Goal: Task Accomplishment & Management: Manage account settings

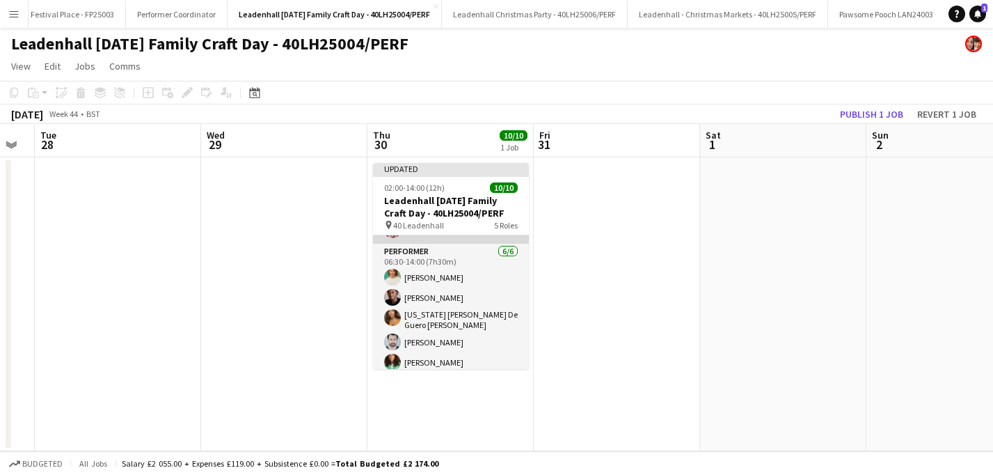
scroll to position [194, 0]
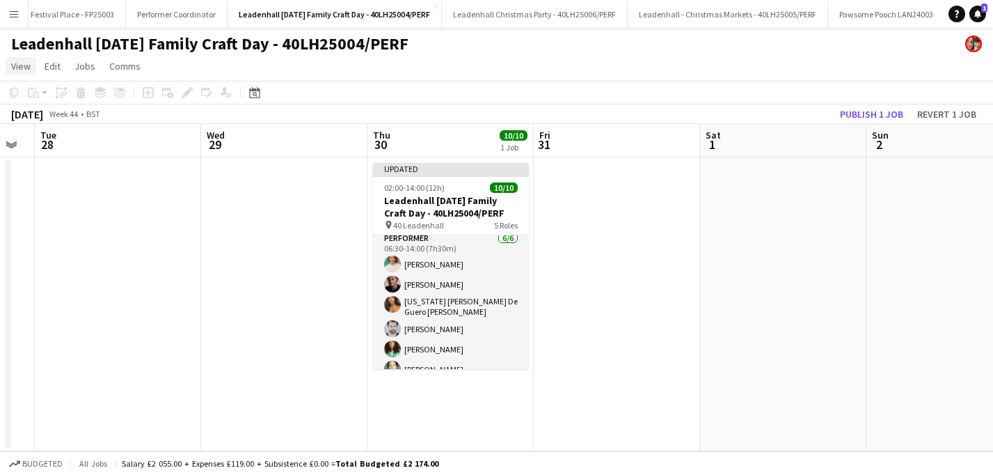
click at [25, 67] on span "View" at bounding box center [20, 66] width 19 height 13
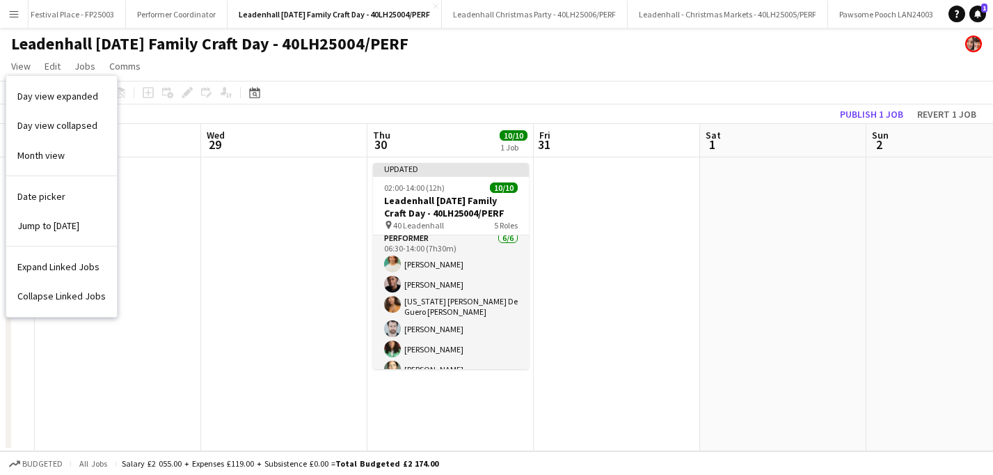
click at [21, 7] on button "Menu" at bounding box center [14, 14] width 28 height 28
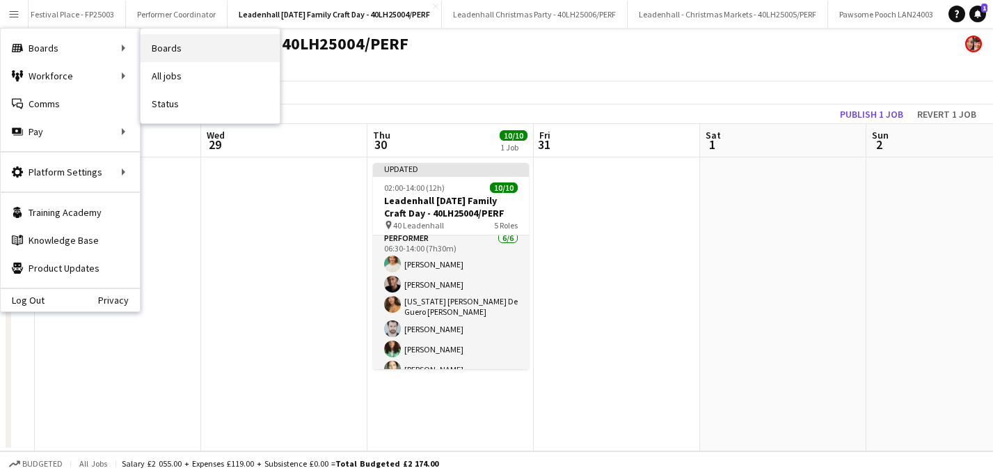
click at [164, 50] on link "Boards" at bounding box center [210, 48] width 139 height 28
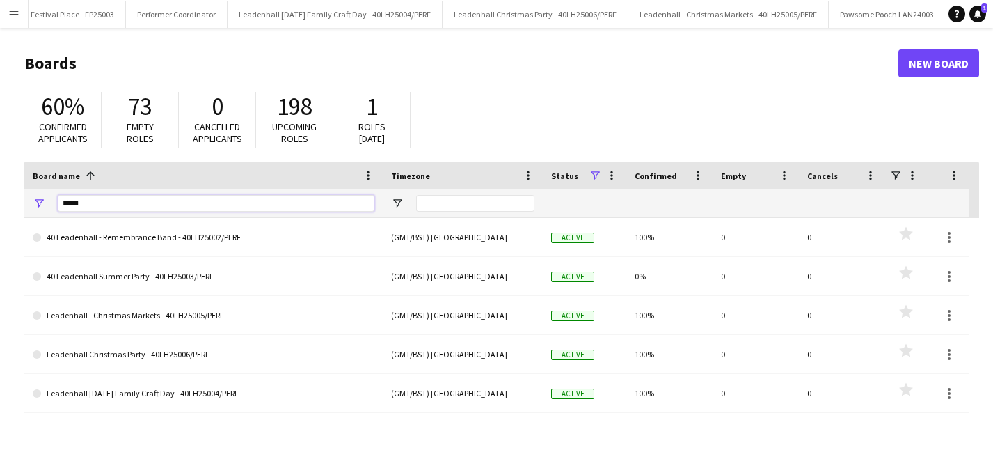
drag, startPoint x: 100, startPoint y: 205, endPoint x: 7, endPoint y: 199, distance: 93.4
click at [7, 199] on main "Boards New Board 60% Confirmed applicants 73 Empty roles 0 Cancelled applicants…" at bounding box center [496, 279] width 993 height 502
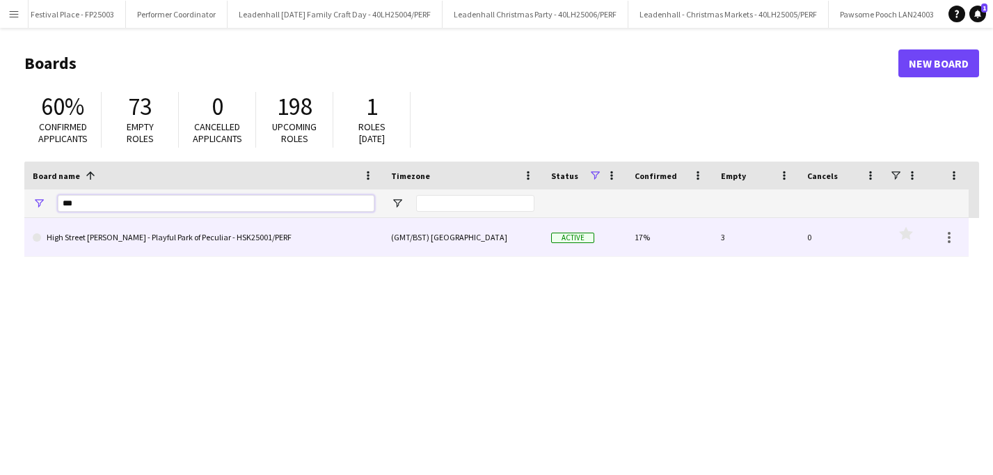
type input "***"
click at [167, 241] on link "High Street [PERSON_NAME] - Playful Park of Peculiar - HSK25001/PERF" at bounding box center [204, 237] width 342 height 39
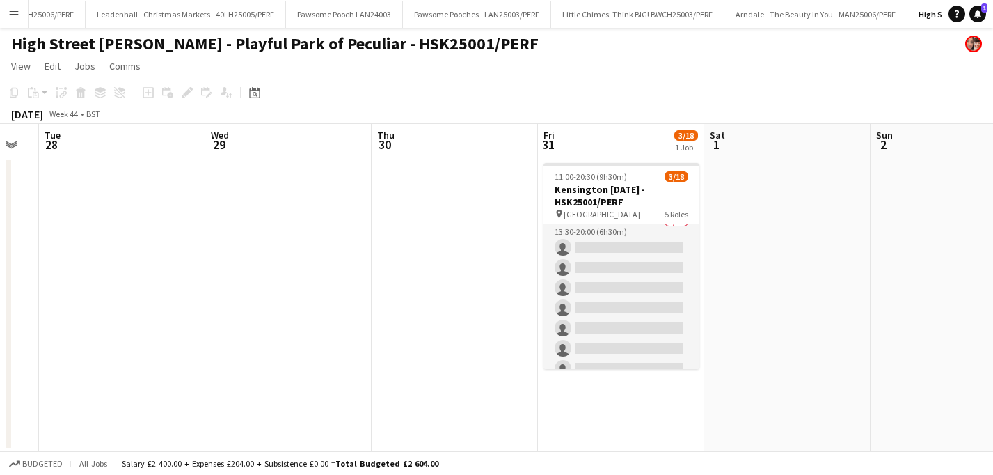
scroll to position [100, 0]
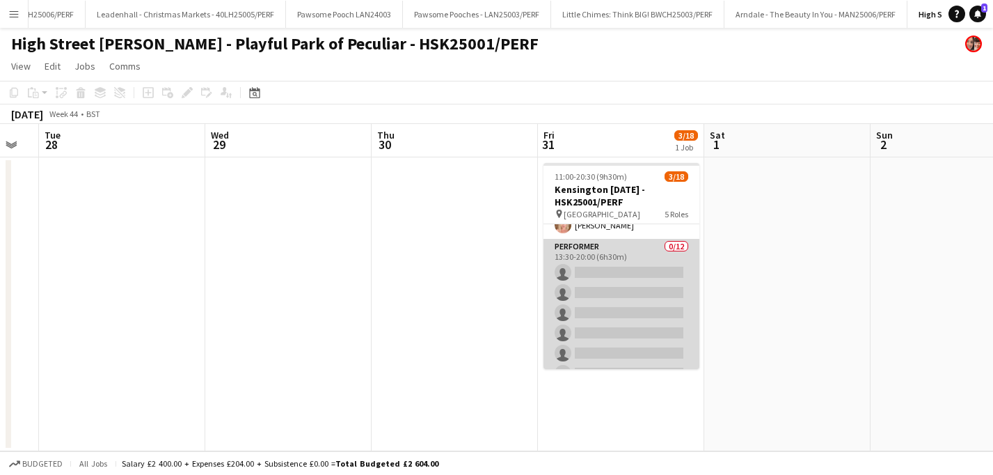
click at [603, 255] on app-card-role "Performer 0/12 13:30-20:00 (6h30m) single-neutral-actions single-neutral-action…" at bounding box center [622, 373] width 156 height 269
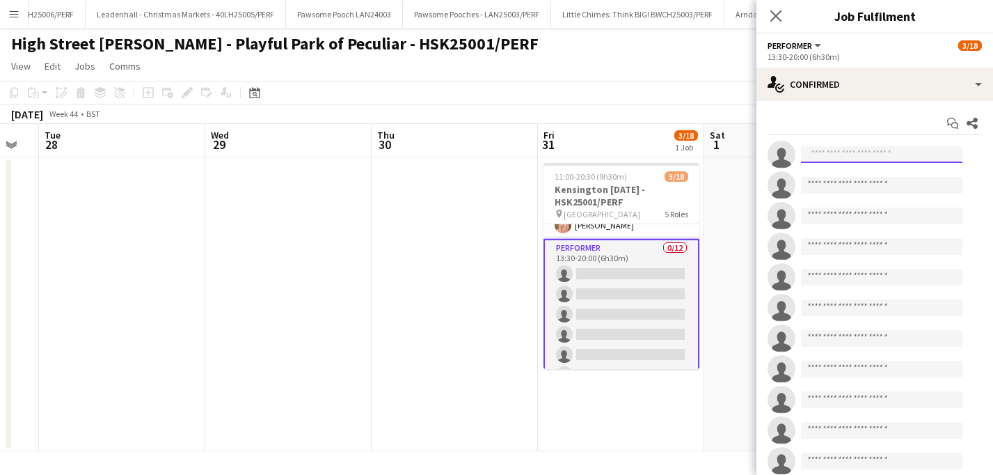
click at [835, 159] on input at bounding box center [881, 154] width 161 height 17
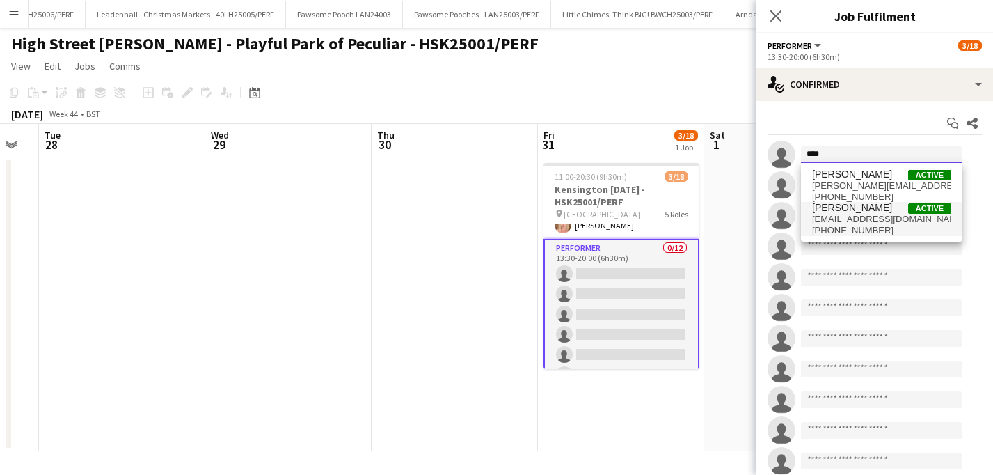
type input "****"
click at [856, 216] on span "[EMAIL_ADDRESS][DOMAIN_NAME]" at bounding box center [881, 219] width 139 height 11
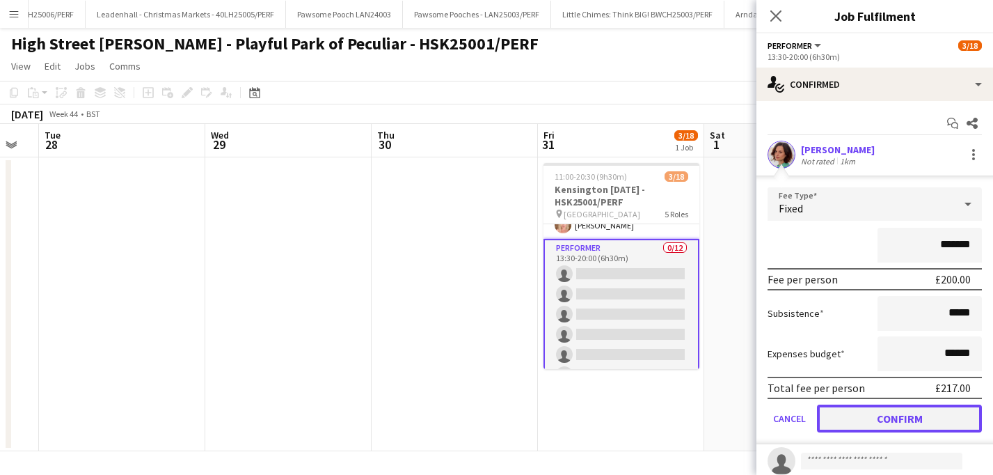
click at [907, 427] on button "Confirm" at bounding box center [899, 418] width 165 height 28
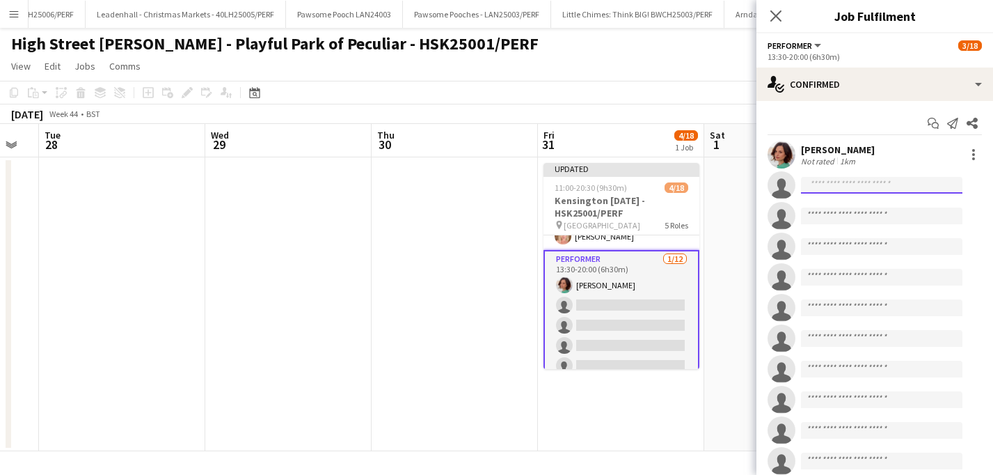
click at [865, 186] on input at bounding box center [881, 185] width 161 height 17
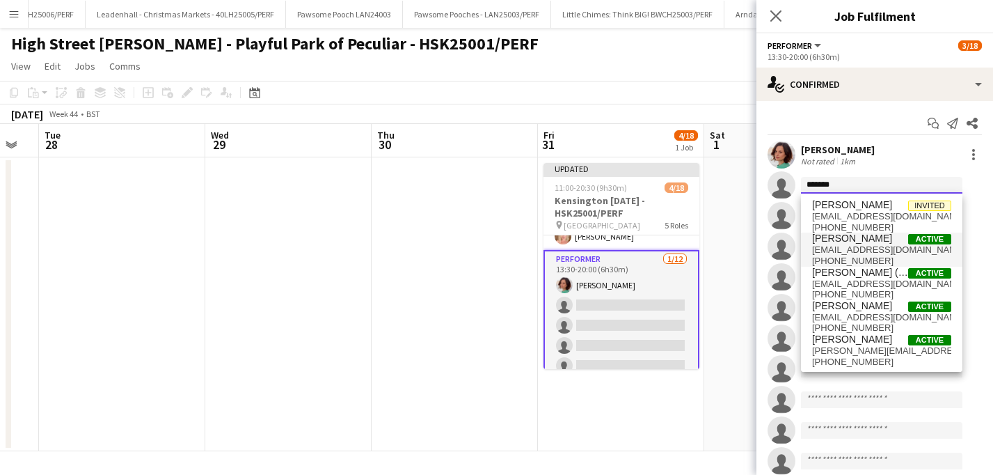
type input "*******"
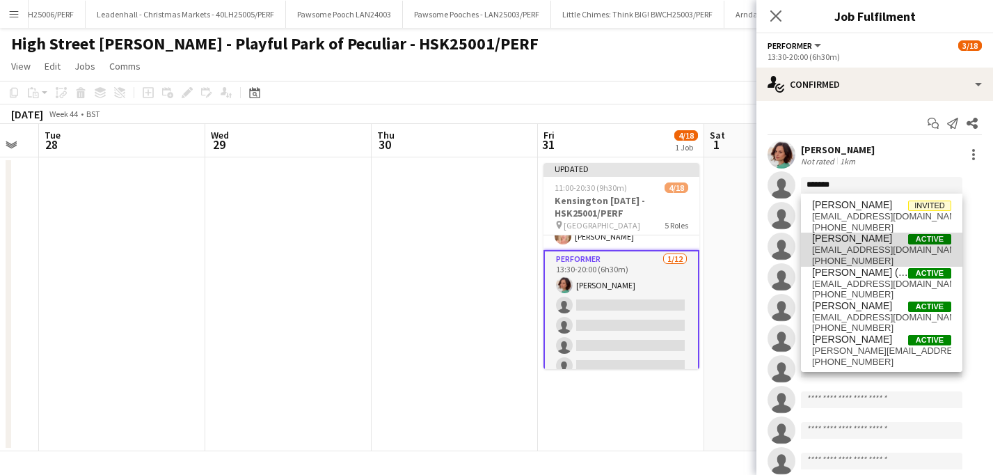
click at [879, 239] on span "[PERSON_NAME]" at bounding box center [852, 238] width 80 height 12
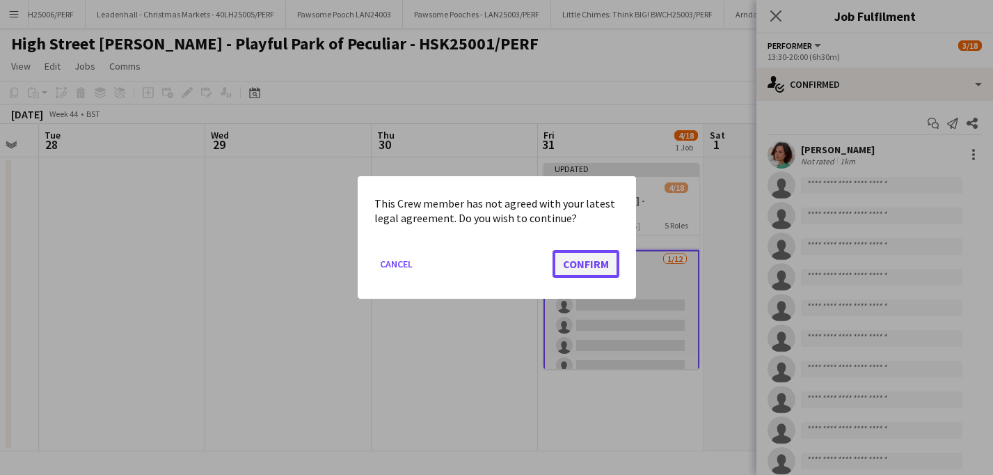
click at [585, 254] on button "Confirm" at bounding box center [586, 264] width 67 height 28
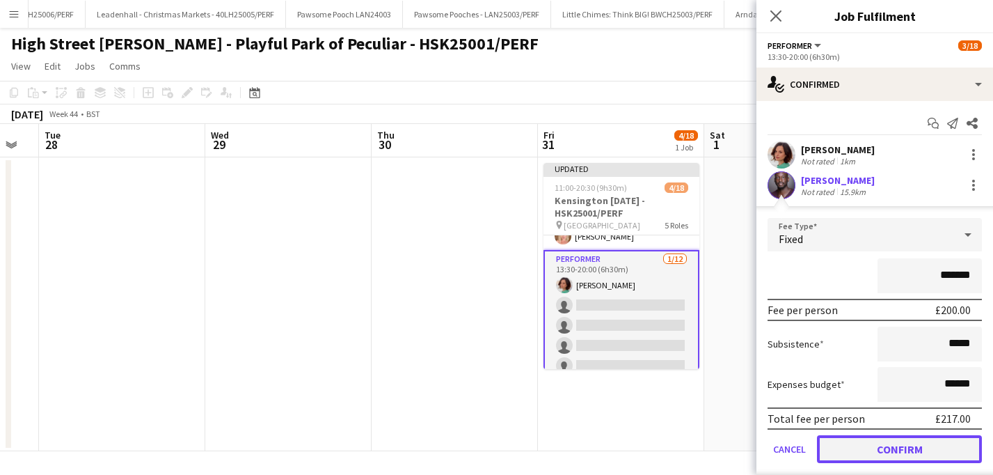
click at [887, 441] on button "Confirm" at bounding box center [899, 449] width 165 height 28
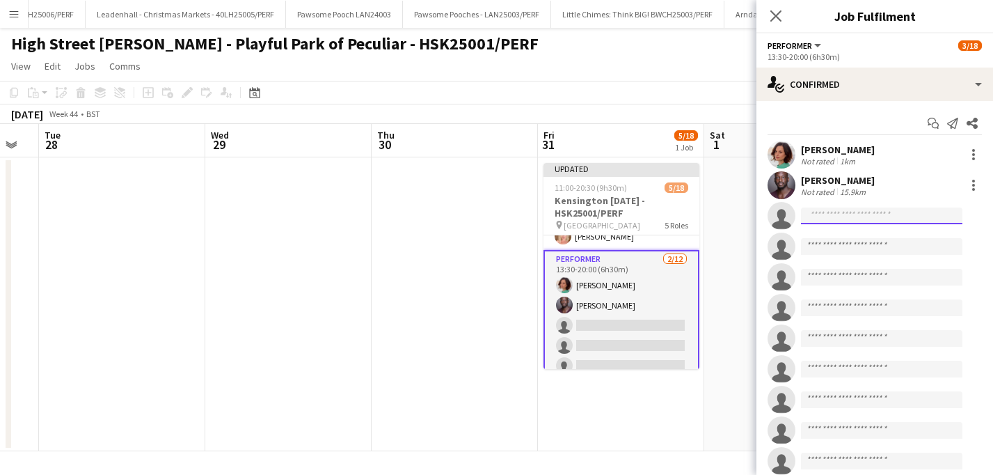
click at [832, 210] on input at bounding box center [881, 215] width 161 height 17
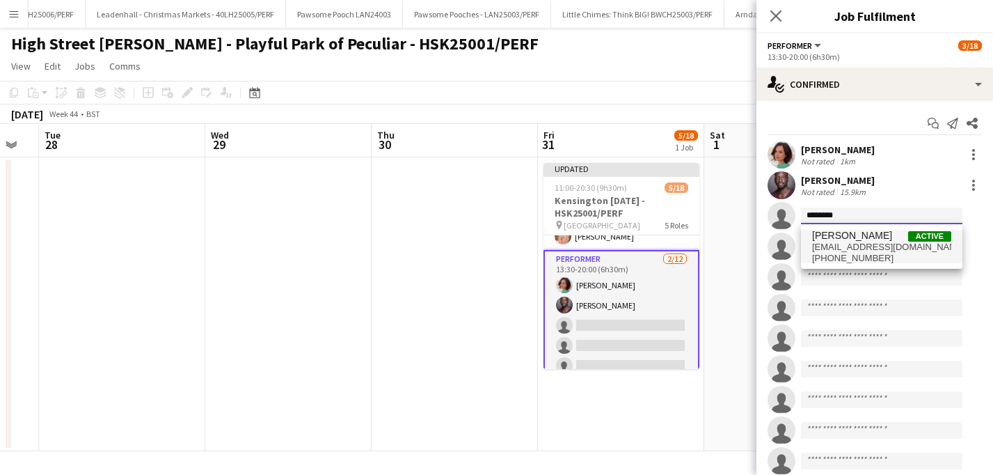
type input "********"
click at [873, 241] on span "[EMAIL_ADDRESS][DOMAIN_NAME]" at bounding box center [881, 246] width 139 height 11
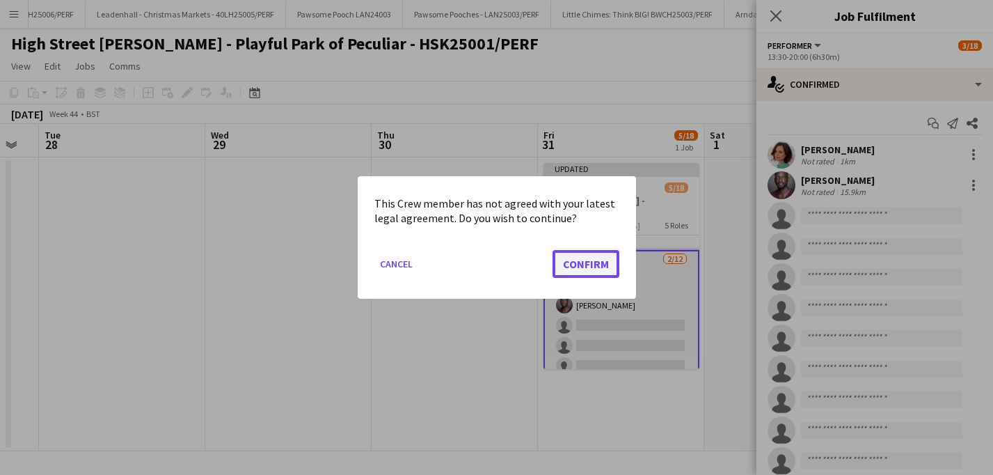
click at [583, 258] on button "Confirm" at bounding box center [586, 264] width 67 height 28
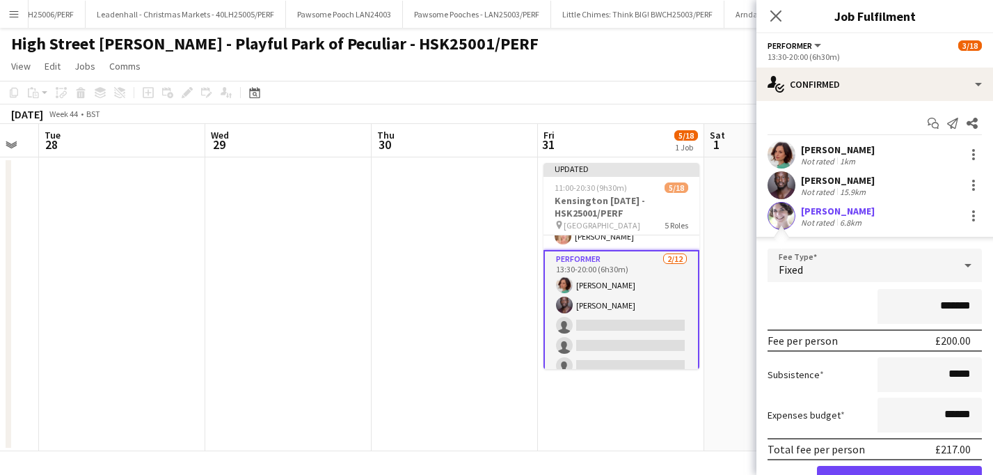
scroll to position [40, 0]
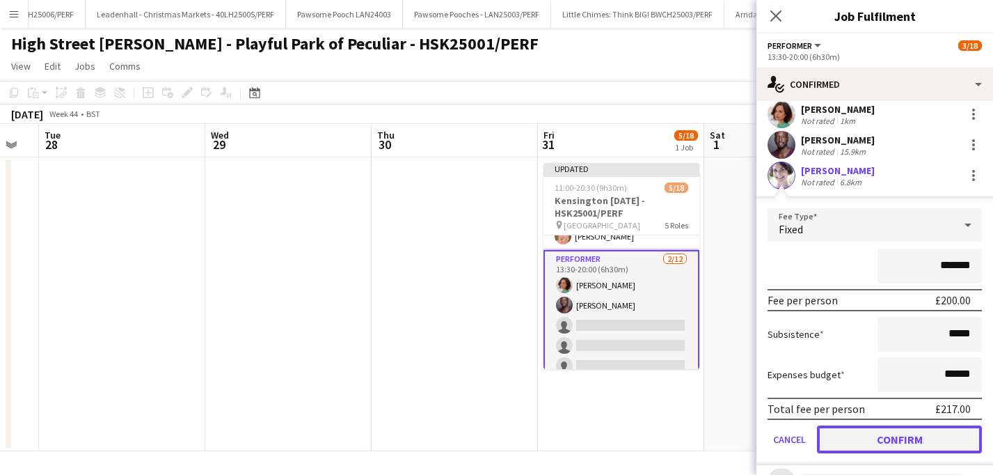
click at [875, 436] on button "Confirm" at bounding box center [899, 439] width 165 height 28
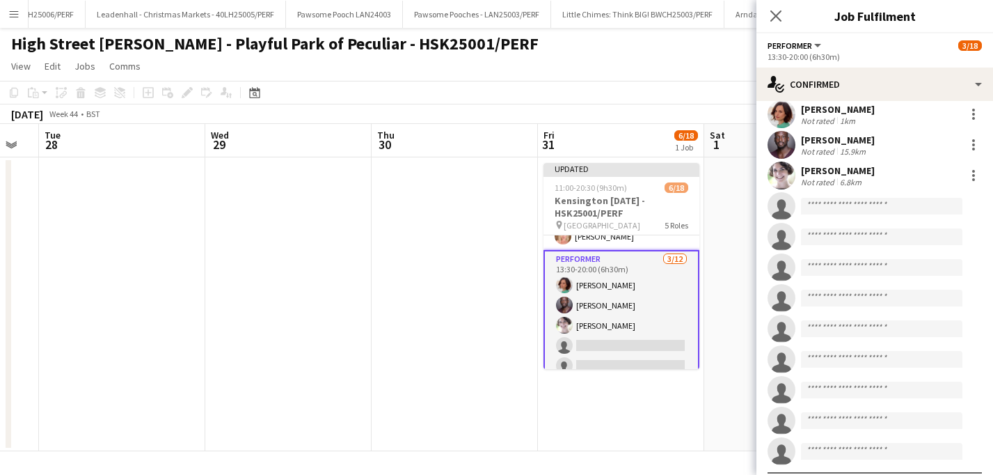
click at [683, 358] on app-card-role "Performer [DATE] 13:30-20:00 (6h30m) [PERSON_NAME] [PERSON_NAME] [PERSON_NAME] …" at bounding box center [622, 386] width 156 height 272
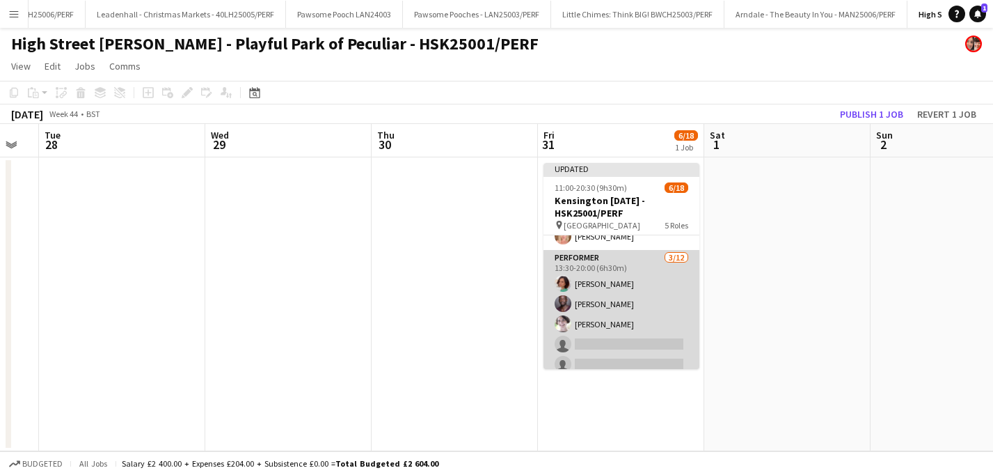
click at [681, 341] on app-card-role "Performer [DATE] 13:30-20:00 (6h30m) [PERSON_NAME] [PERSON_NAME] [PERSON_NAME] …" at bounding box center [622, 384] width 156 height 269
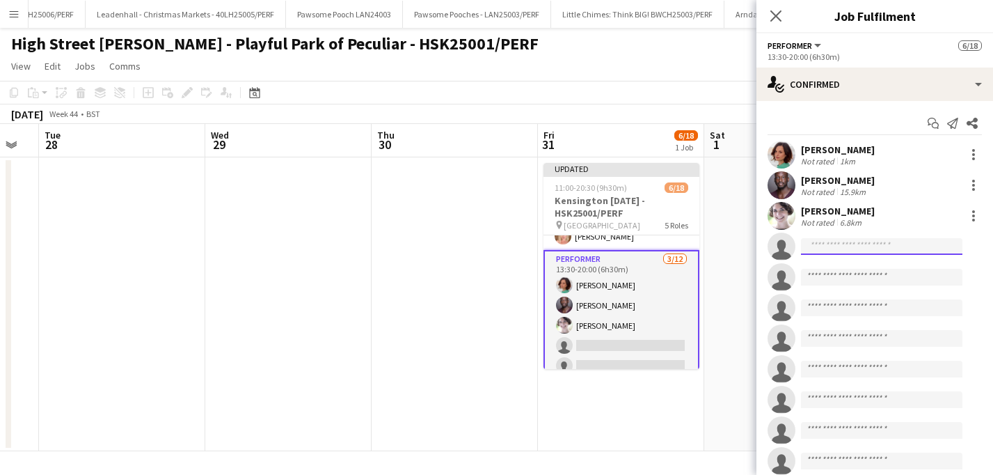
click at [849, 248] on input at bounding box center [881, 246] width 161 height 17
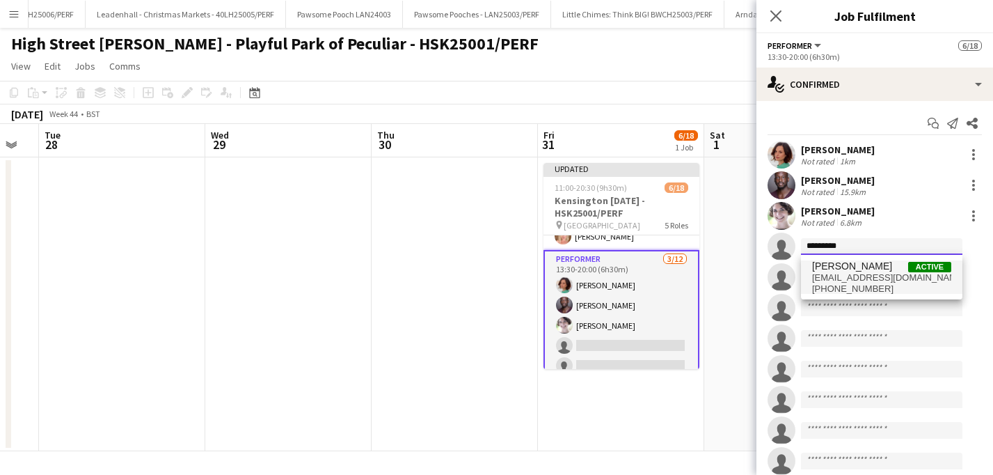
type input "*********"
click at [864, 277] on span "[EMAIL_ADDRESS][DOMAIN_NAME]" at bounding box center [881, 277] width 139 height 11
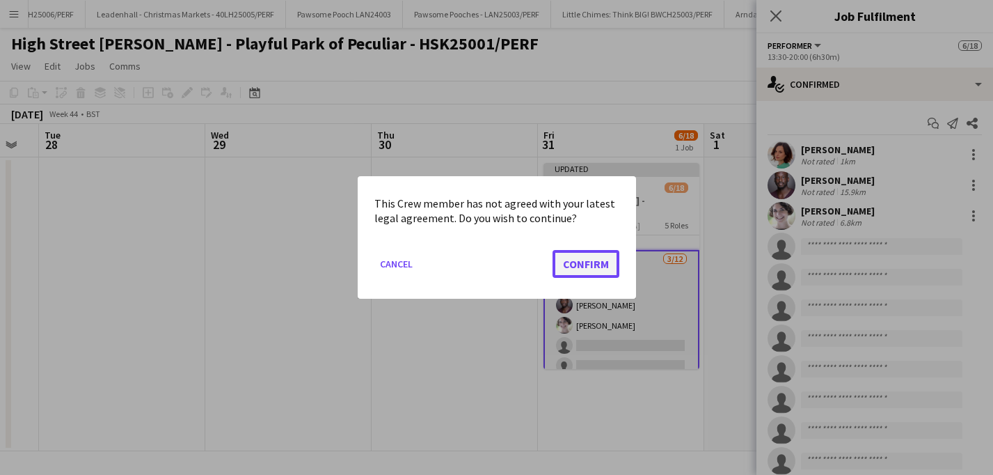
click at [594, 264] on button "Confirm" at bounding box center [586, 264] width 67 height 28
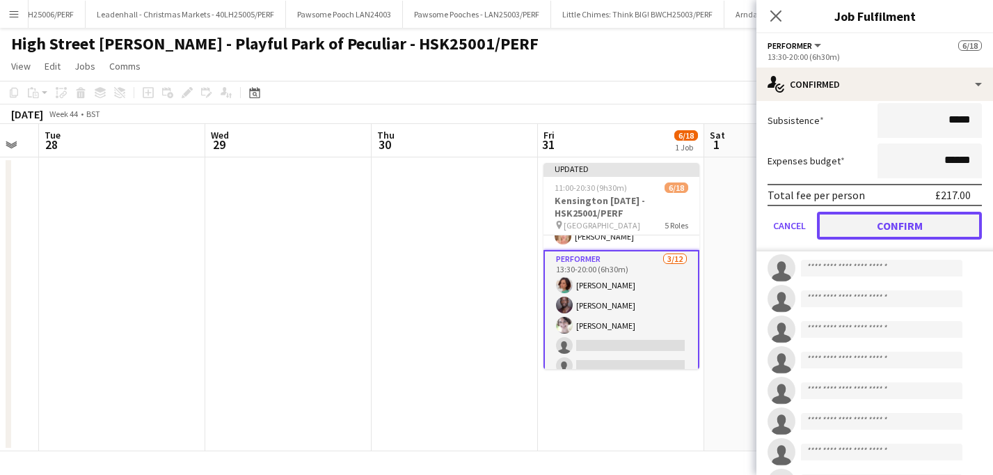
click at [912, 220] on button "Confirm" at bounding box center [899, 226] width 165 height 28
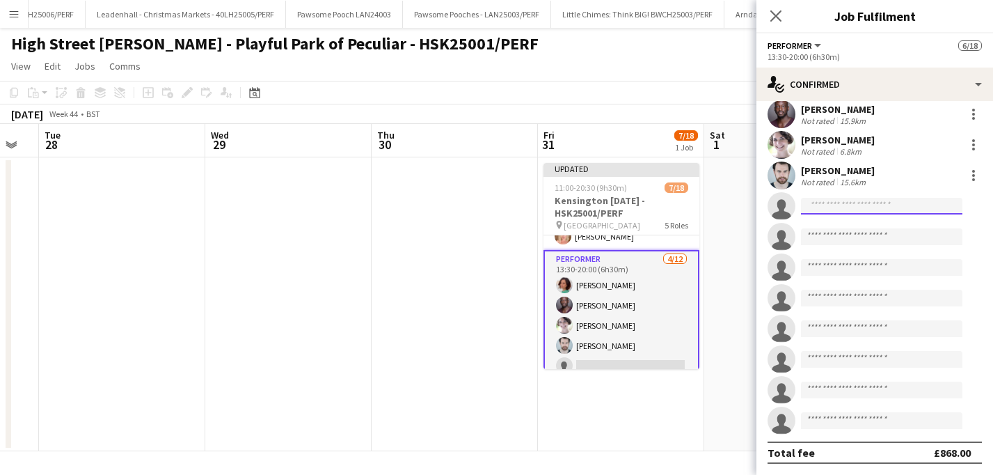
click at [843, 209] on input at bounding box center [881, 206] width 161 height 17
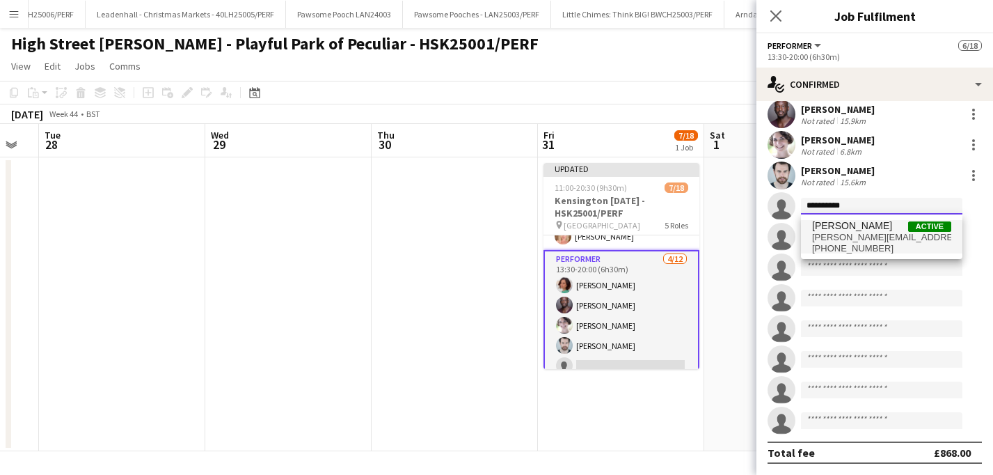
type input "**********"
click at [864, 235] on span "[PERSON_NAME][EMAIL_ADDRESS][DOMAIN_NAME]" at bounding box center [881, 237] width 139 height 11
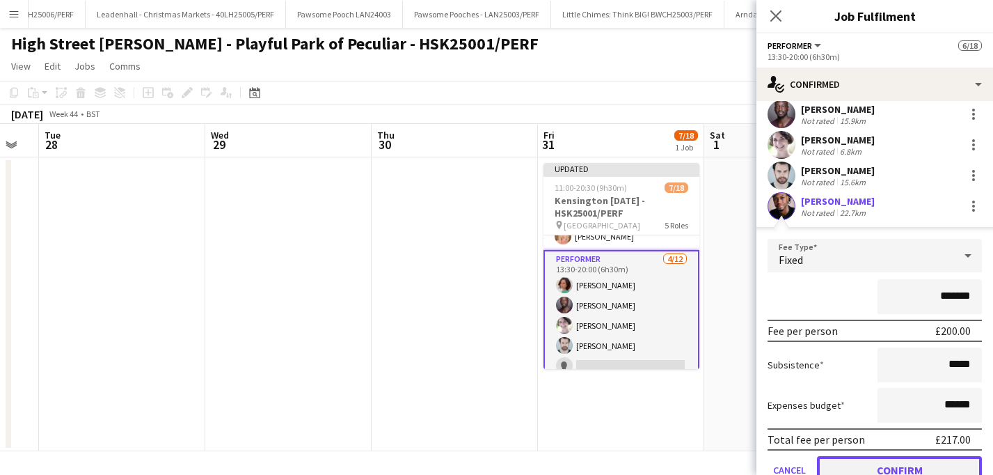
click at [903, 467] on button "Confirm" at bounding box center [899, 470] width 165 height 28
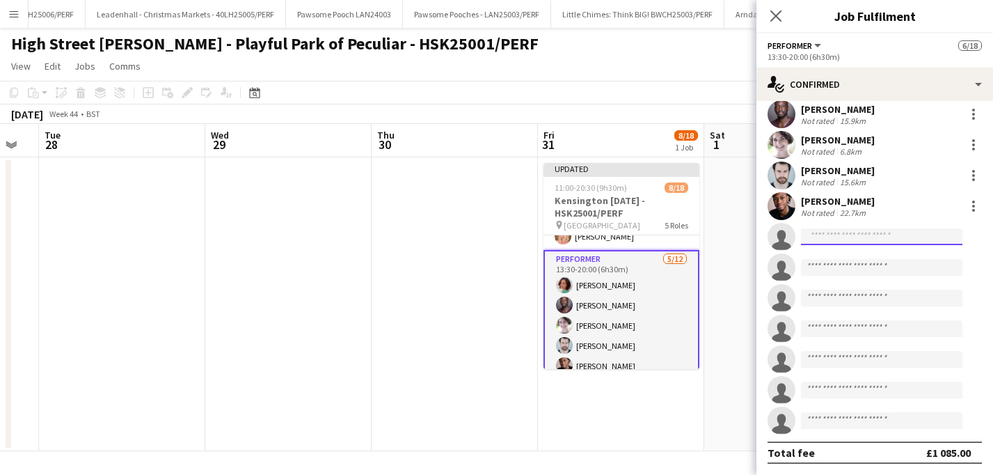
click at [841, 235] on input at bounding box center [881, 236] width 161 height 17
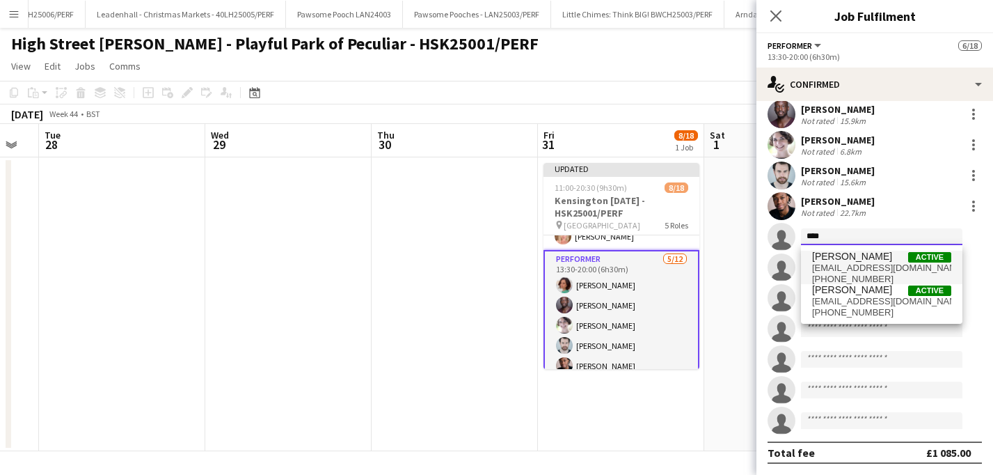
type input "****"
click at [857, 261] on span "[PERSON_NAME]" at bounding box center [852, 257] width 80 height 12
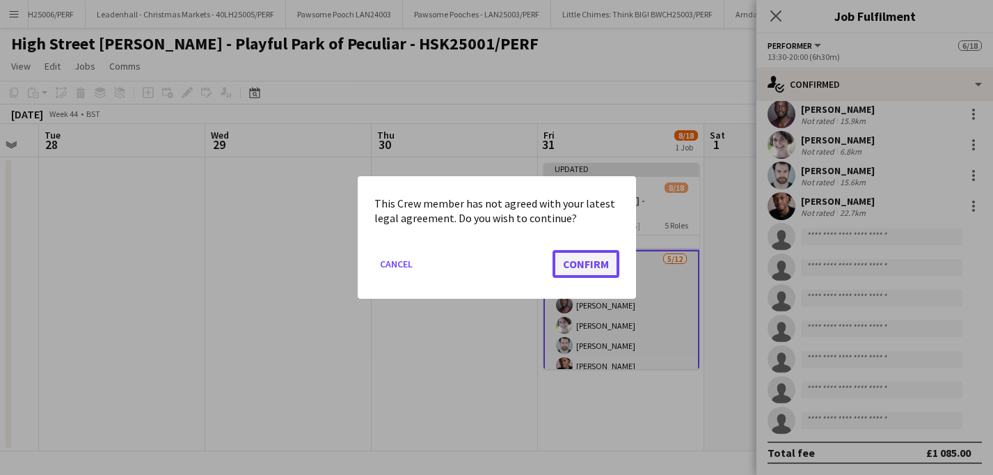
click at [586, 264] on button "Confirm" at bounding box center [586, 264] width 67 height 28
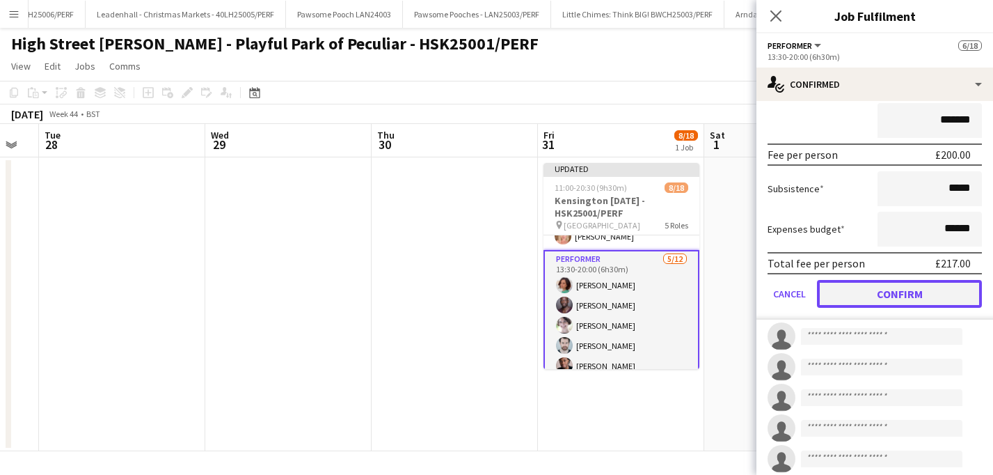
click at [875, 292] on button "Confirm" at bounding box center [899, 294] width 165 height 28
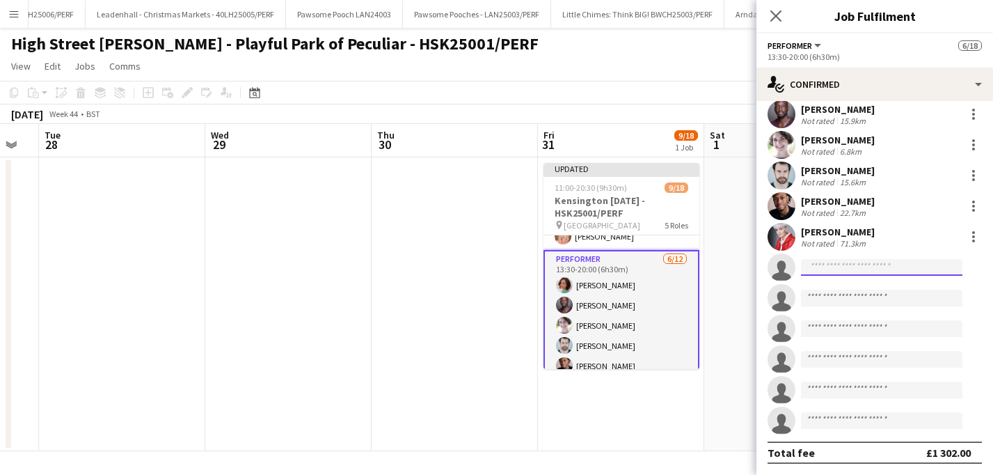
click at [830, 266] on input at bounding box center [881, 267] width 161 height 17
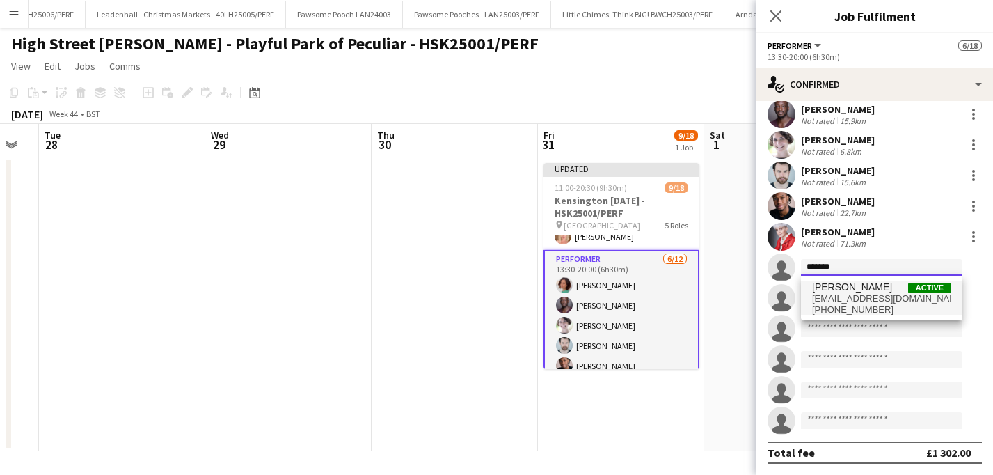
type input "*******"
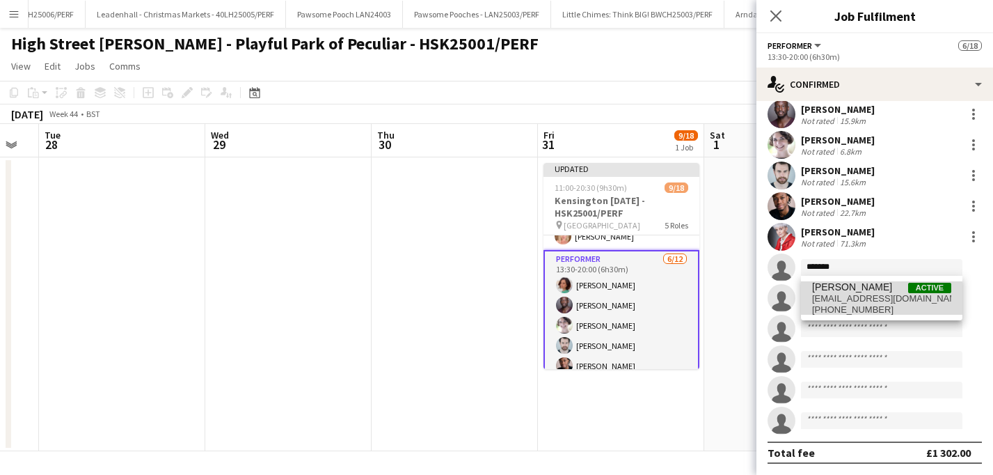
click at [849, 310] on span "[PHONE_NUMBER]" at bounding box center [881, 309] width 139 height 11
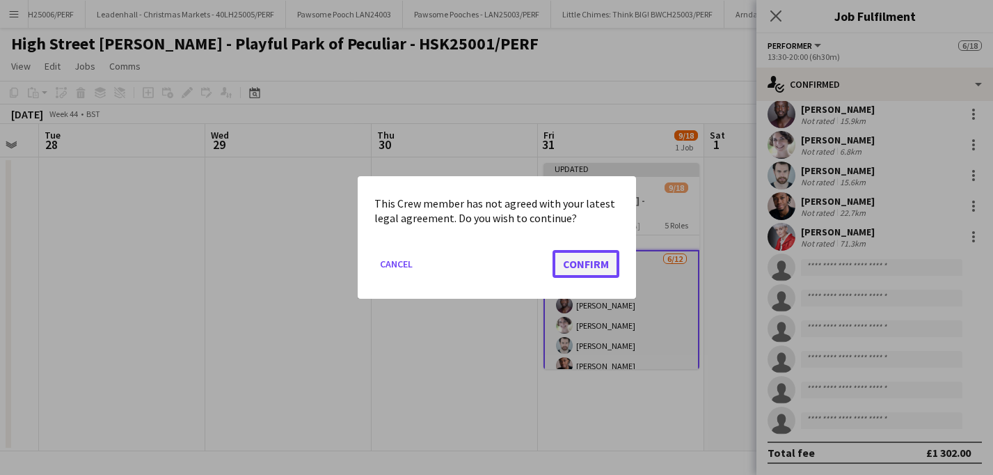
click at [582, 274] on button "Confirm" at bounding box center [586, 264] width 67 height 28
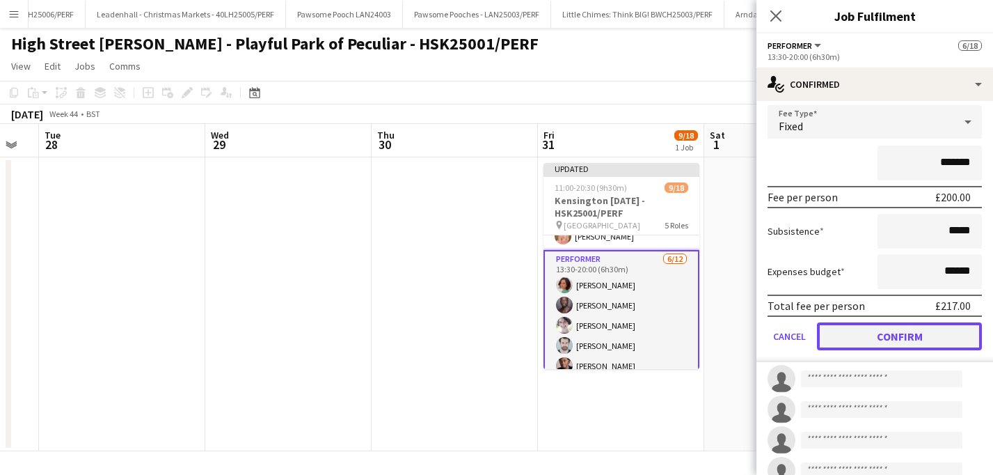
click at [912, 337] on button "Confirm" at bounding box center [899, 336] width 165 height 28
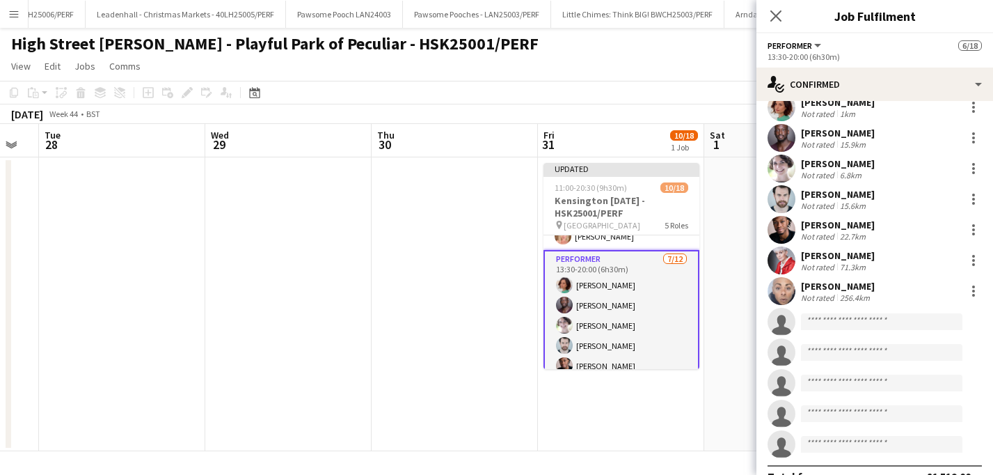
scroll to position [33, 0]
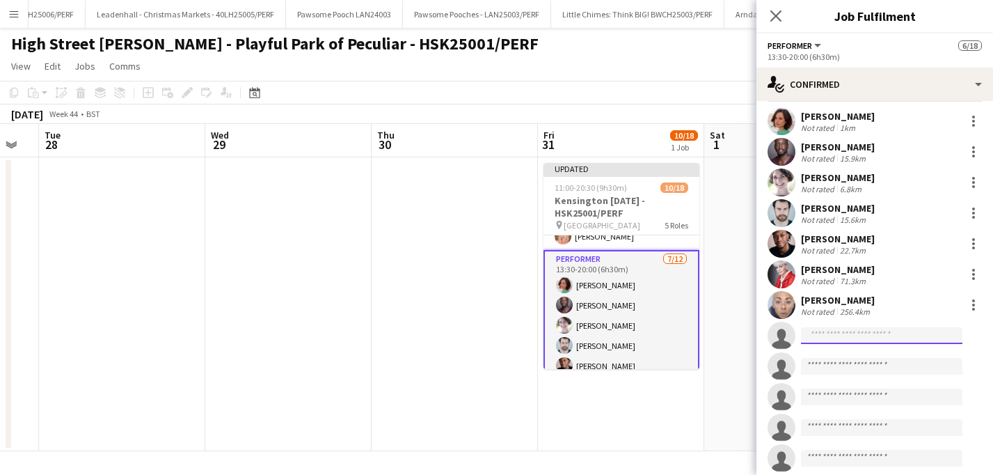
click at [848, 337] on input at bounding box center [881, 335] width 161 height 17
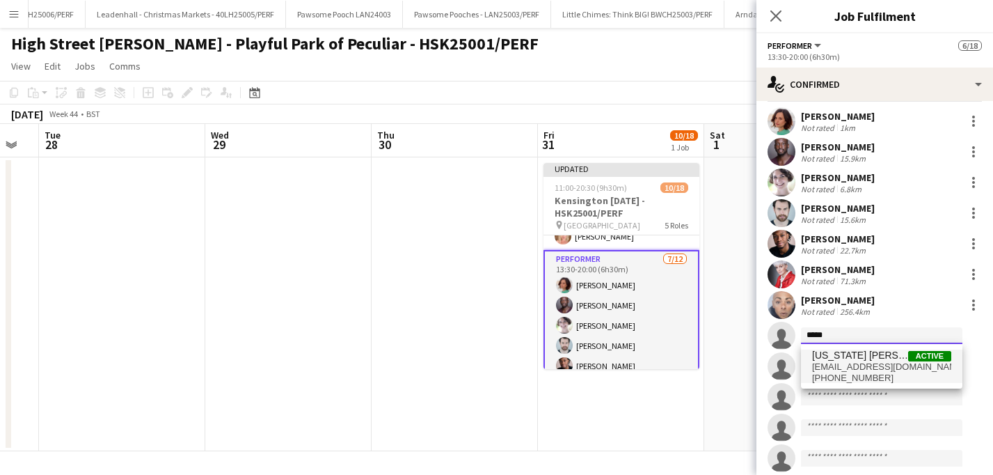
type input "*****"
click at [864, 359] on span "[US_STATE] [PERSON_NAME] De Guero [PERSON_NAME]" at bounding box center [860, 355] width 96 height 12
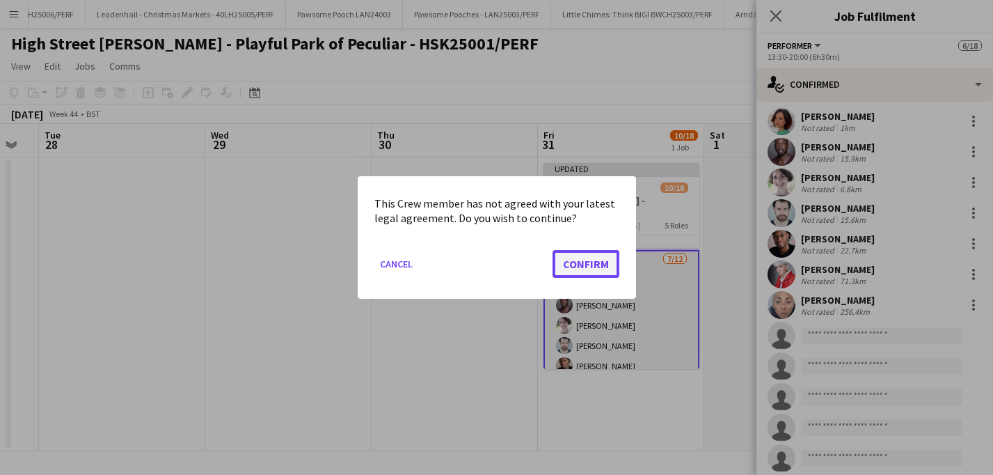
click at [580, 255] on button "Confirm" at bounding box center [586, 264] width 67 height 28
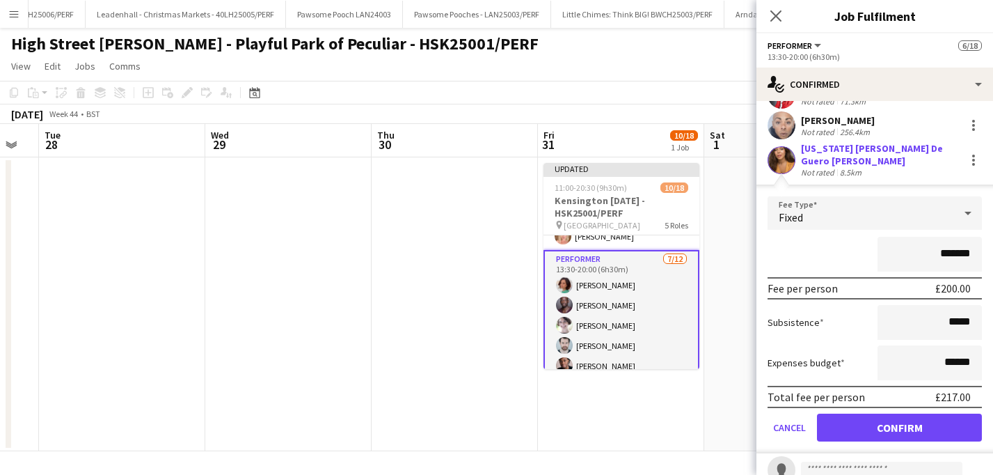
scroll to position [212, 0]
click at [923, 421] on button "Confirm" at bounding box center [899, 428] width 165 height 28
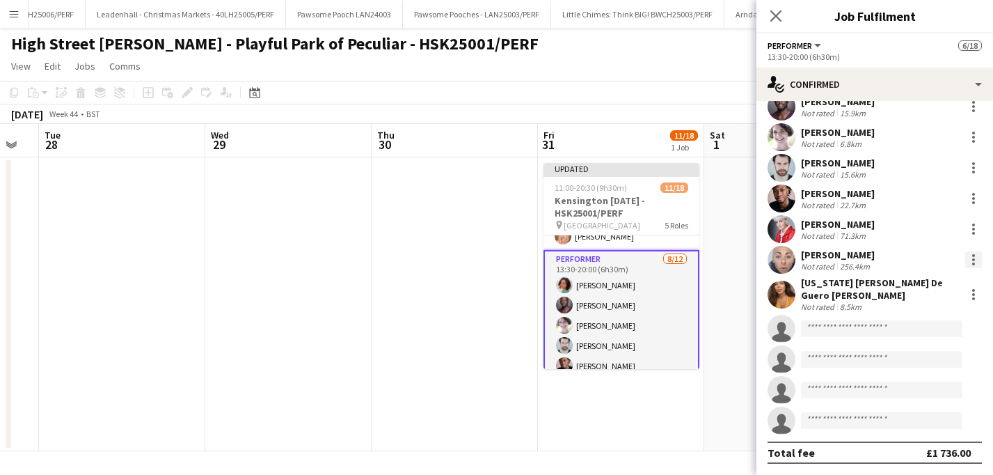
click at [972, 259] on div at bounding box center [973, 259] width 17 height 17
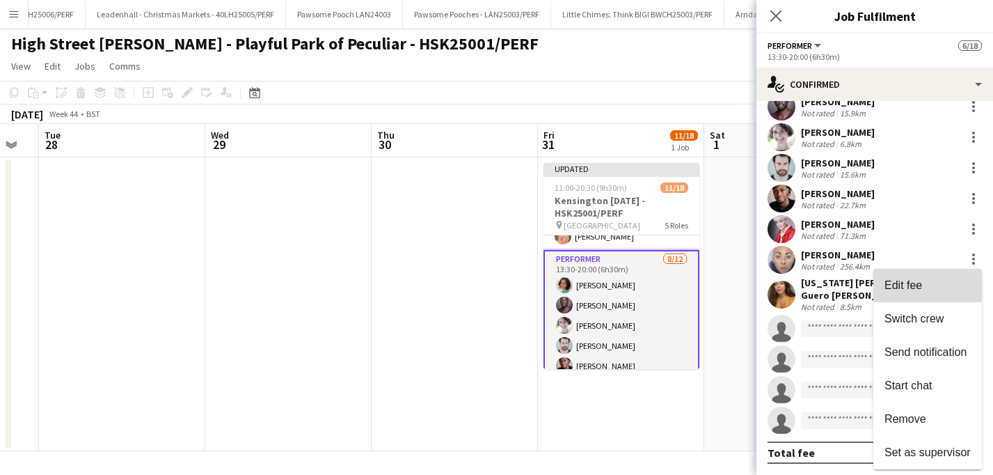
click at [913, 281] on span "Edit fee" at bounding box center [904, 285] width 38 height 12
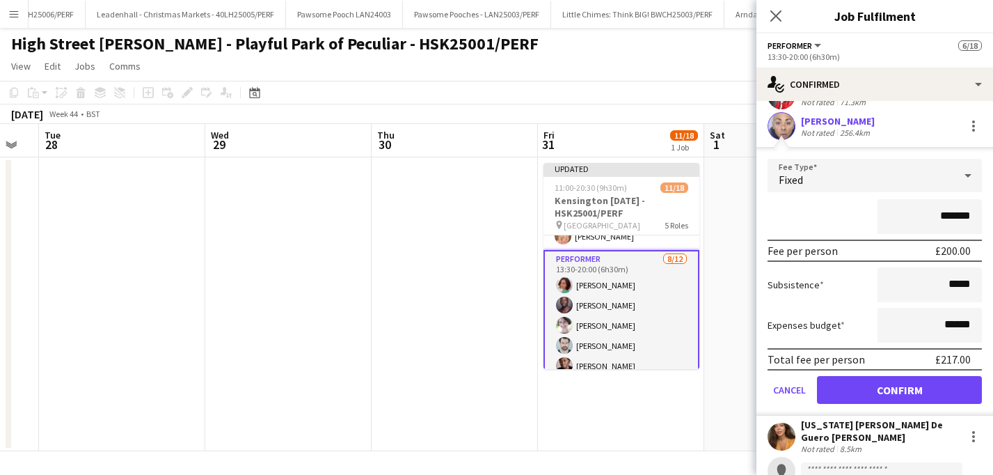
drag, startPoint x: 953, startPoint y: 213, endPoint x: 928, endPoint y: 213, distance: 25.7
click at [928, 213] on input "*******" at bounding box center [930, 216] width 104 height 35
type input "*****"
drag, startPoint x: 959, startPoint y: 324, endPoint x: 937, endPoint y: 321, distance: 21.8
click at [937, 322] on input "******" at bounding box center [930, 325] width 104 height 35
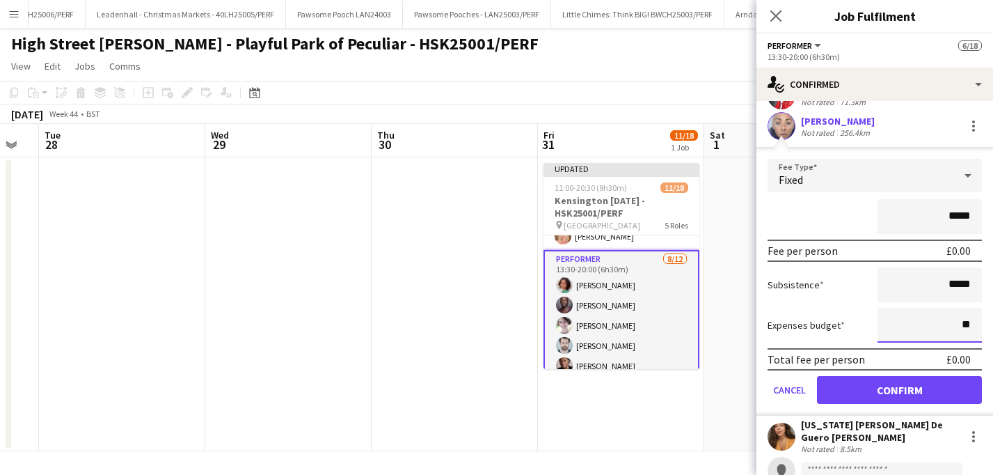
type input "**"
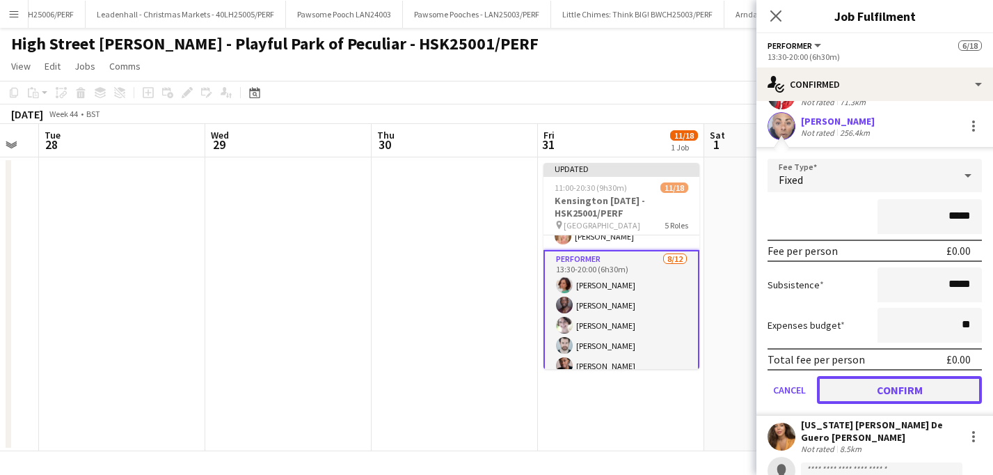
click at [978, 390] on button "Confirm" at bounding box center [899, 390] width 165 height 28
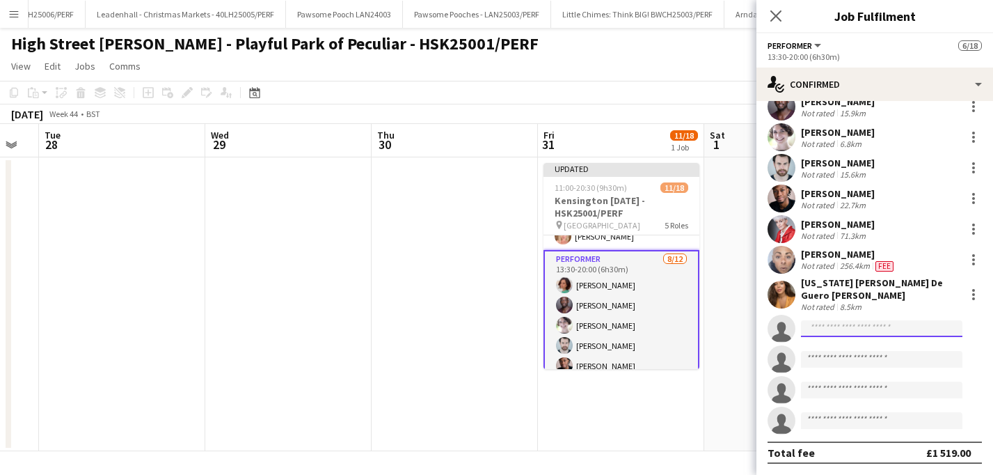
click at [843, 326] on input at bounding box center [881, 328] width 161 height 17
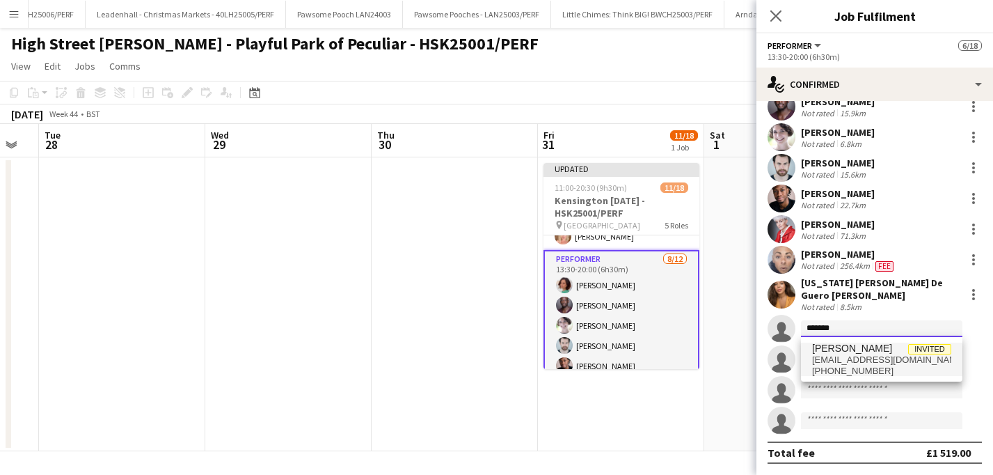
type input "*******"
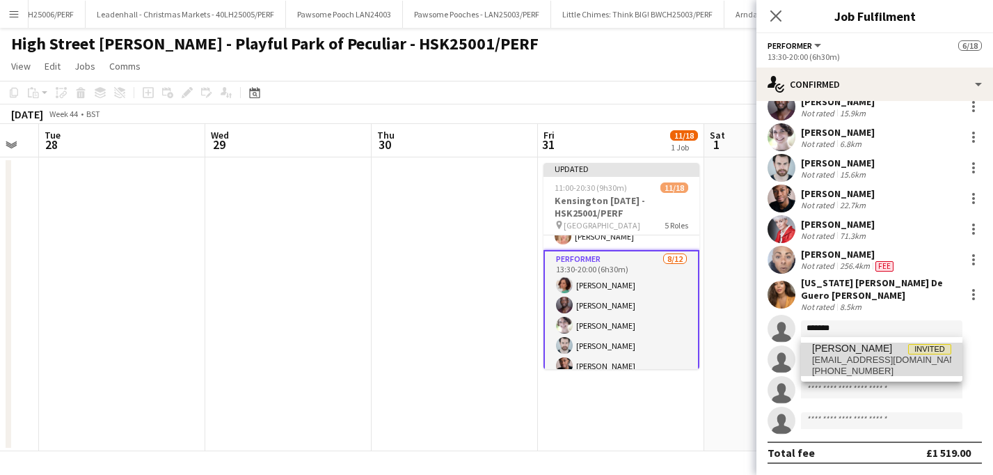
click at [848, 363] on span "[EMAIL_ADDRESS][DOMAIN_NAME]" at bounding box center [881, 359] width 139 height 11
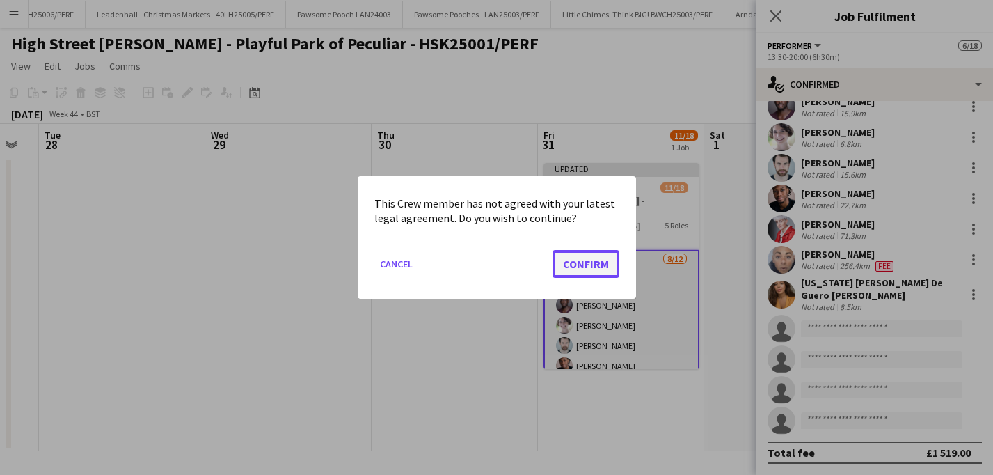
click at [587, 262] on button "Confirm" at bounding box center [586, 264] width 67 height 28
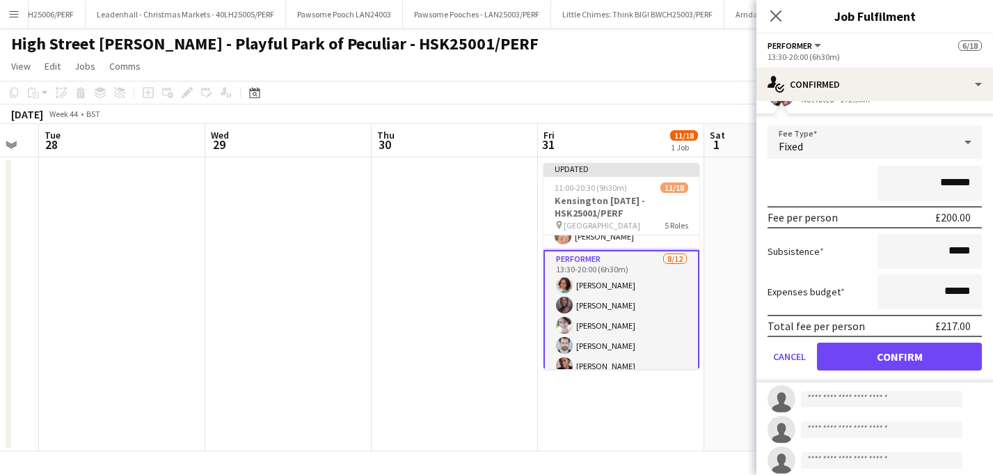
scroll to position [319, 0]
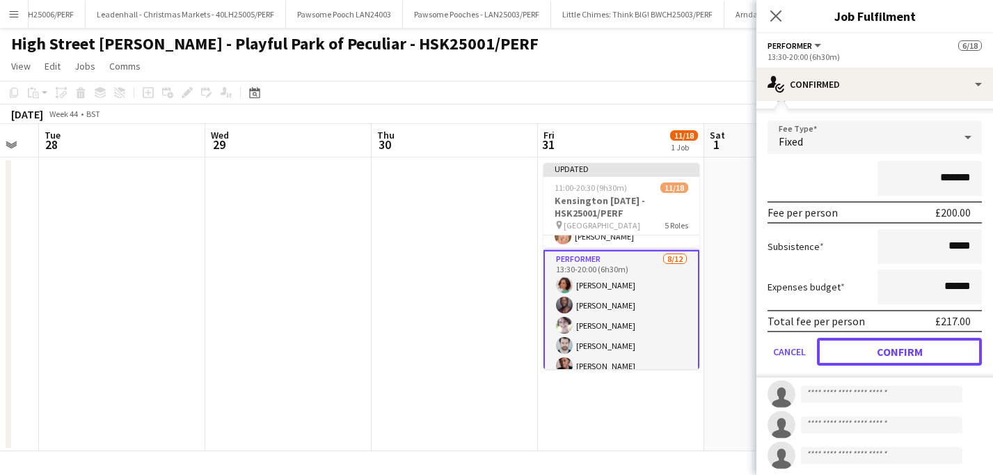
click at [889, 356] on button "Confirm" at bounding box center [899, 352] width 165 height 28
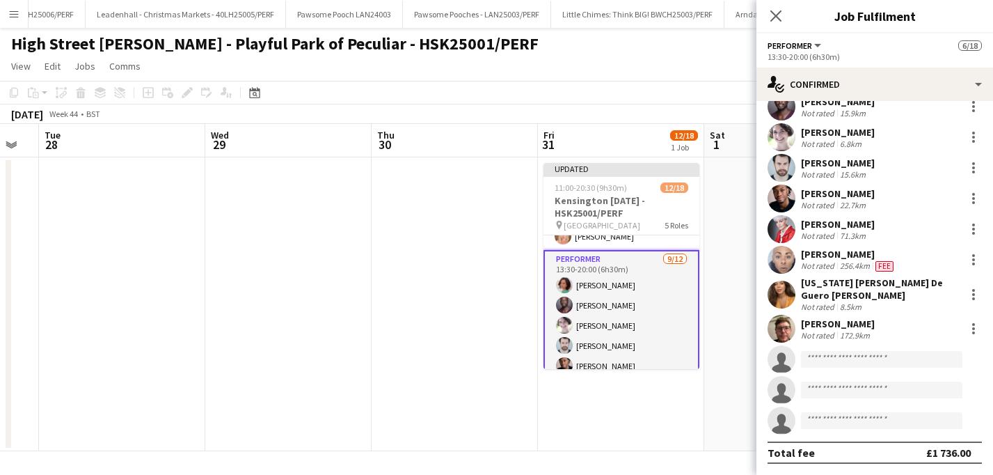
scroll to position [79, 0]
click at [724, 65] on app-page-menu "View Day view expanded Day view collapsed Month view Date picker Jump to [DATE]…" at bounding box center [496, 67] width 993 height 26
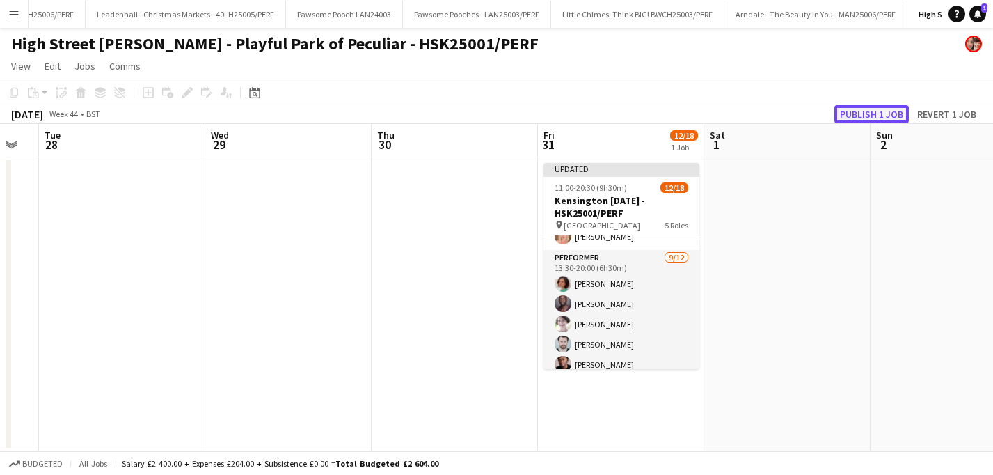
click at [877, 113] on button "Publish 1 job" at bounding box center [871, 114] width 74 height 18
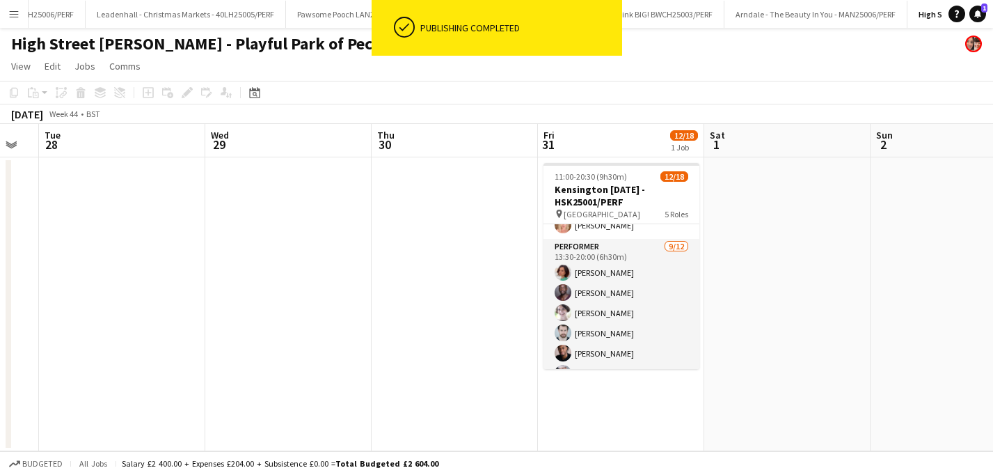
click at [811, 77] on app-page-menu "View Day view expanded Day view collapsed Month view Date picker Jump to [DATE]…" at bounding box center [496, 67] width 993 height 26
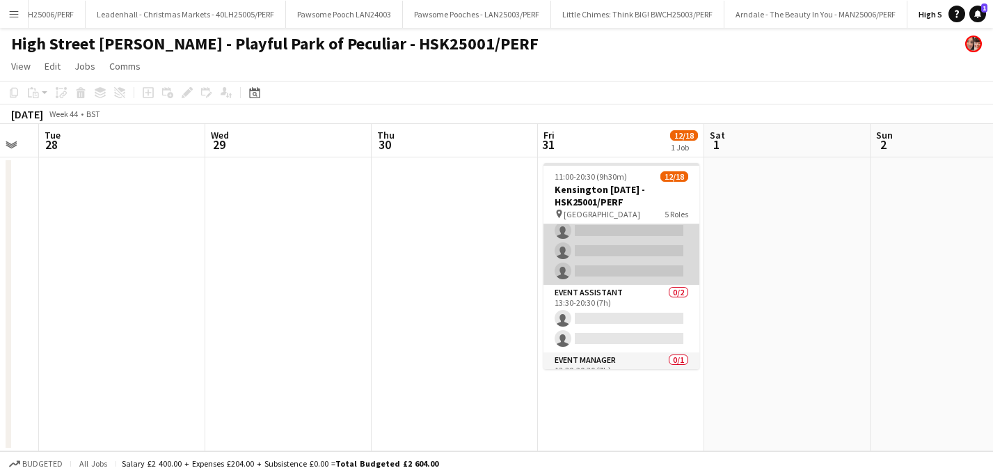
scroll to position [358, 0]
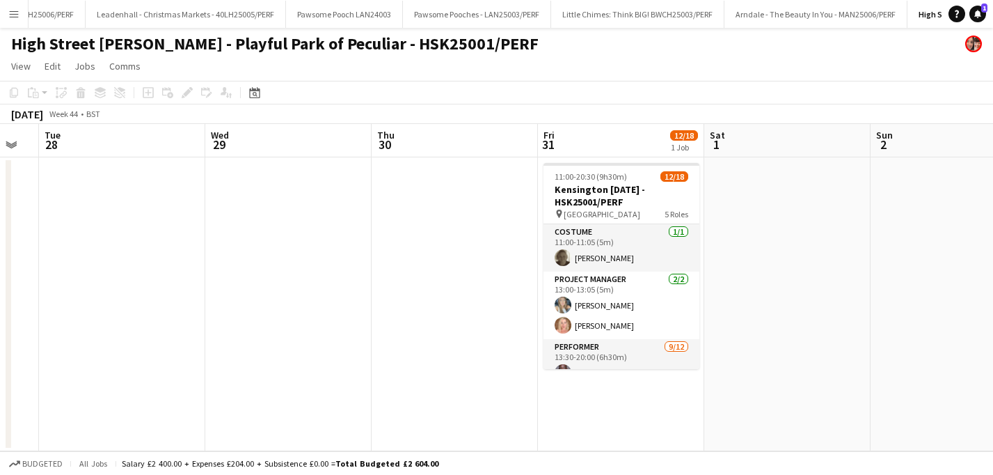
click at [21, 15] on button "Menu" at bounding box center [14, 14] width 28 height 28
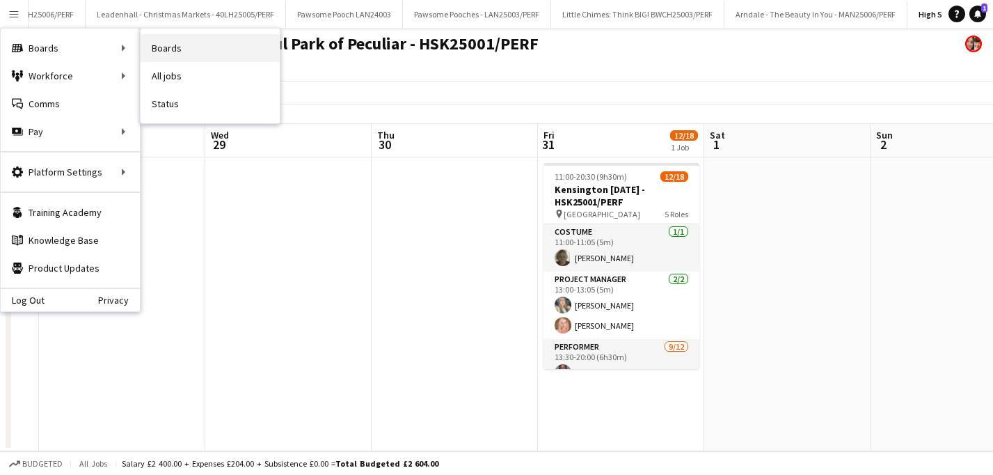
click at [167, 56] on link "Boards" at bounding box center [210, 48] width 139 height 28
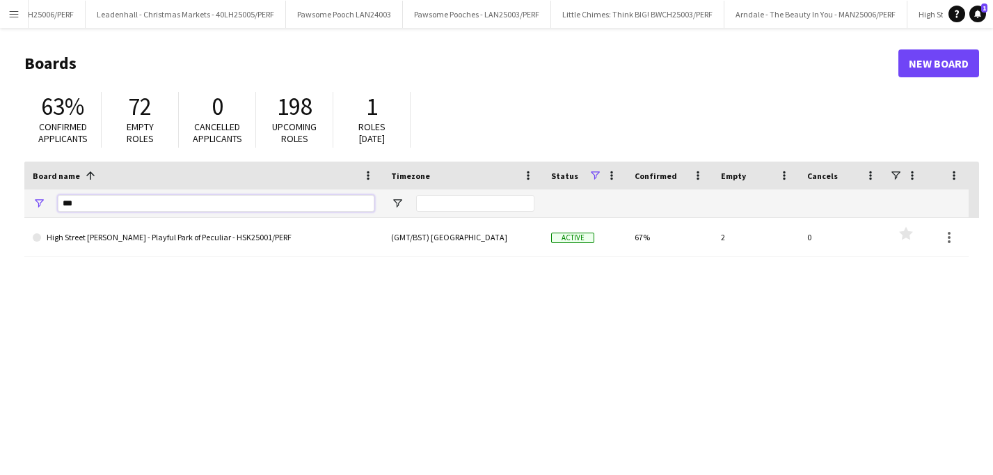
drag, startPoint x: 127, startPoint y: 205, endPoint x: 17, endPoint y: 204, distance: 109.3
click at [17, 204] on main "Boards New Board 63% Confirmed applicants 72 Empty roles 0 Cancelled applicants…" at bounding box center [496, 279] width 993 height 502
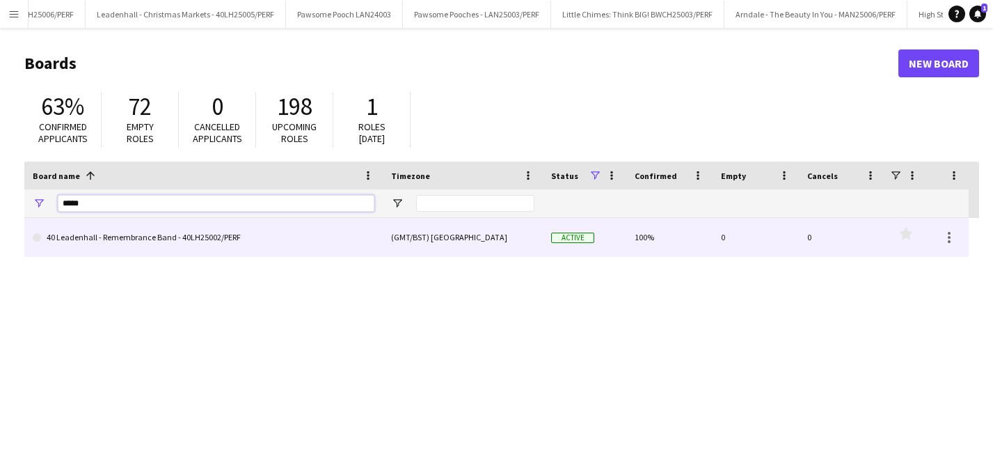
type input "*****"
click at [139, 232] on link "40 Leadenhall - Remembrance Band - 40LH25002/PERF" at bounding box center [204, 237] width 342 height 39
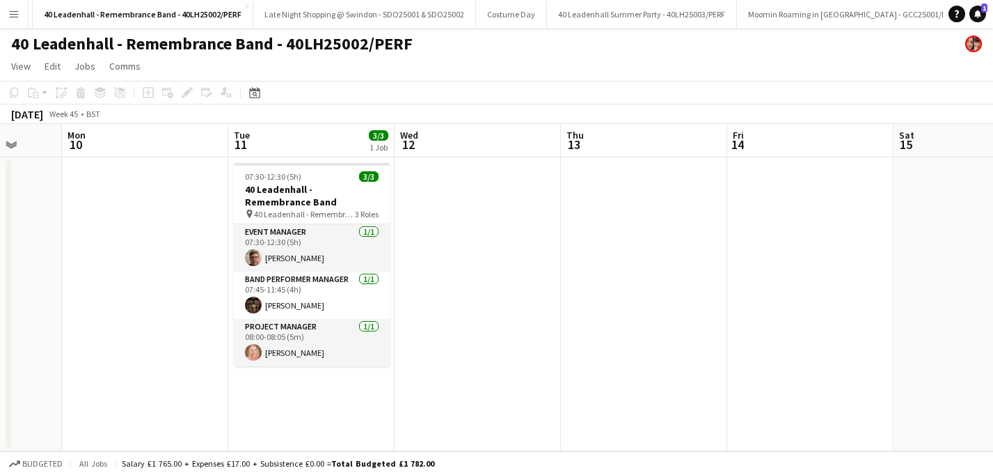
scroll to position [0, 436]
click at [17, 13] on app-icon "Menu" at bounding box center [13, 13] width 11 height 11
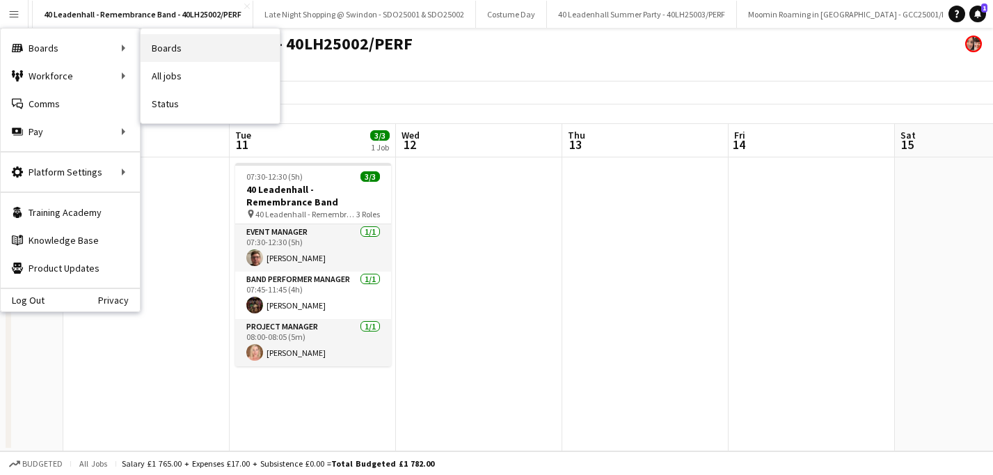
click at [161, 48] on link "Boards" at bounding box center [210, 48] width 139 height 28
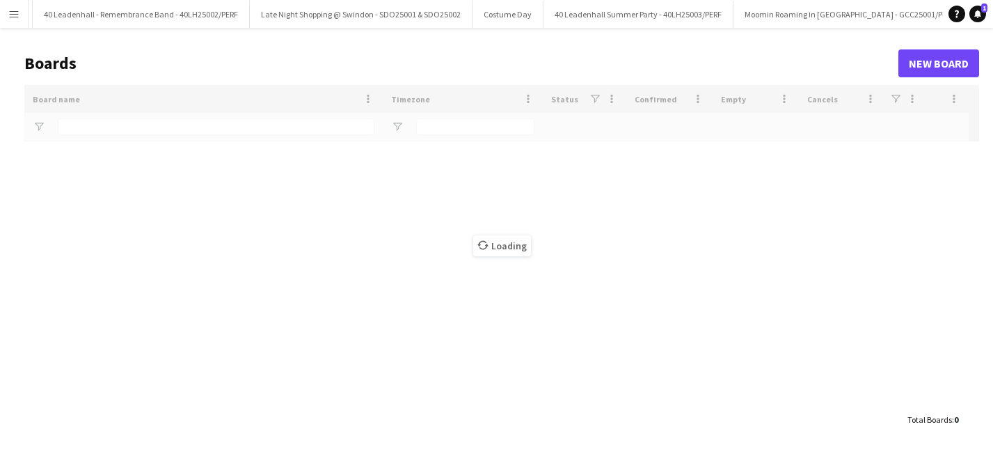
type input "*****"
